Goal: Information Seeking & Learning: Learn about a topic

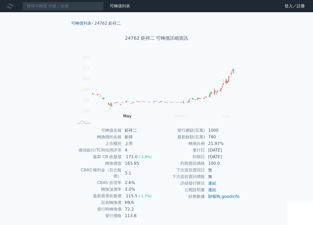
click at [282, 111] on div "可轉債列表 財務數據 可轉債列表 財務數據 登入／註冊 登入／註冊 可轉債列表 › 24762 鉅祥二 24762 鉅祥二 可轉債詳細資訊 Zoom Out …" at bounding box center [156, 120] width 313 height 241
drag, startPoint x: 123, startPoint y: 169, endPoint x: 131, endPoint y: 169, distance: 7.9
click at [131, 169] on td "5.1" at bounding box center [139, 173] width 35 height 13
click at [84, 150] on td "擔保銀行/TCRI信用評等" at bounding box center [97, 150] width 48 height 7
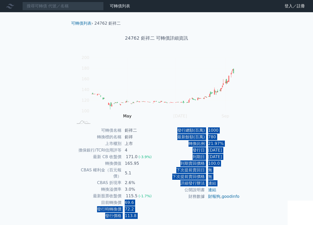
drag, startPoint x: 122, startPoint y: 194, endPoint x: 162, endPoint y: 192, distance: 40.4
click at [162, 192] on div "可轉債名稱 鉅祥二 轉換標的名稱 鉅祥 上市櫃別 上市 擔保銀行/TCRI信用評等 4 最新 CB 收盤價 171.0 (-3.9%) 轉換價值 165.95…" at bounding box center [156, 173] width 179 height 92
click at [130, 199] on td "69.6" at bounding box center [139, 202] width 35 height 7
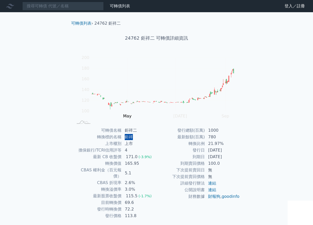
drag, startPoint x: 126, startPoint y: 136, endPoint x: 131, endPoint y: 138, distance: 5.4
click at [131, 138] on td "鉅祥" at bounding box center [139, 137] width 35 height 7
drag, startPoint x: 122, startPoint y: 130, endPoint x: 150, endPoint y: 126, distance: 27.6
click at [150, 126] on div "可轉債列表 › 24762 鉅祥二 24762 鉅祥二 可轉債詳細資訊 Zoom Out 100 60 80 100 120 140 160 180 200 …" at bounding box center [156, 126] width 179 height 229
click at [145, 128] on td "鉅祥二" at bounding box center [139, 130] width 35 height 7
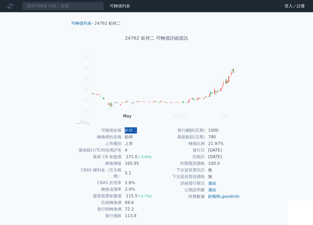
drag, startPoint x: 145, startPoint y: 128, endPoint x: 121, endPoint y: 128, distance: 24.6
click at [121, 128] on tr "可轉債名稱 鉅祥二" at bounding box center [114, 130] width 83 height 7
drag, startPoint x: 124, startPoint y: 128, endPoint x: 125, endPoint y: 124, distance: 4.6
click at [125, 124] on rect at bounding box center [156, 89] width 162 height 71
drag, startPoint x: 125, startPoint y: 139, endPoint x: 131, endPoint y: 137, distance: 6.7
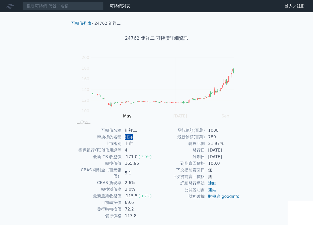
click at [131, 137] on td "鉅祥" at bounding box center [139, 137] width 35 height 7
drag, startPoint x: 268, startPoint y: 87, endPoint x: 259, endPoint y: 82, distance: 9.9
